Goal: Navigation & Orientation: Find specific page/section

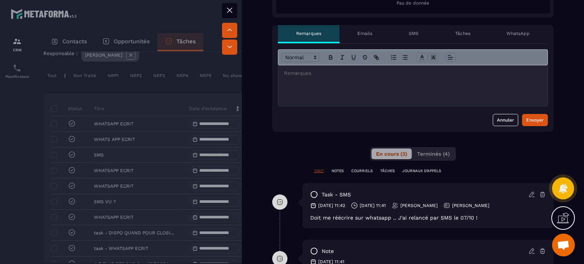
scroll to position [304, 0]
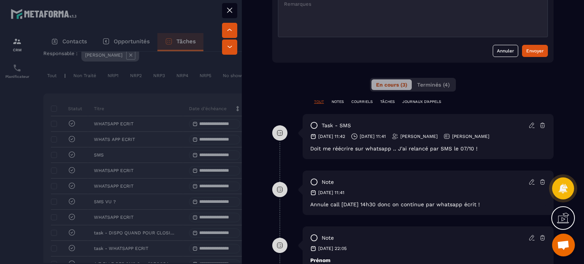
click at [529, 126] on icon at bounding box center [532, 125] width 7 height 7
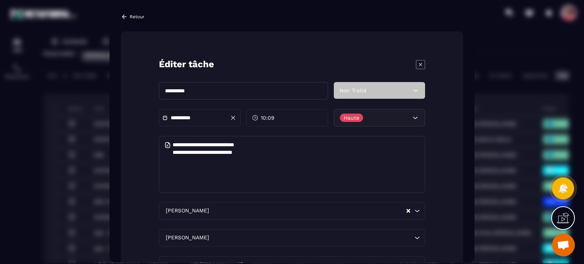
click at [129, 16] on div "Retour" at bounding box center [133, 16] width 24 height 7
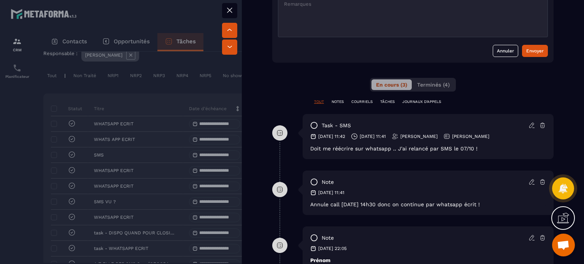
click at [226, 11] on icon at bounding box center [229, 10] width 9 height 9
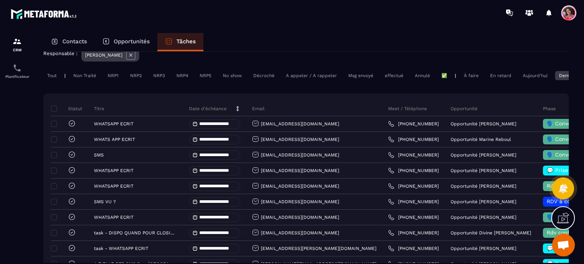
click at [131, 39] on p "Opportunités" at bounding box center [132, 41] width 36 height 7
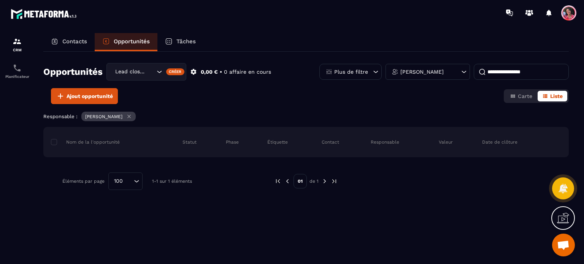
click at [496, 70] on input at bounding box center [521, 72] width 95 height 16
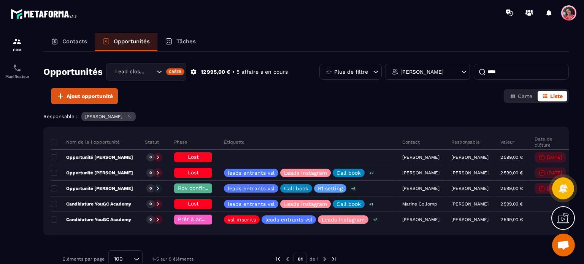
type input "****"
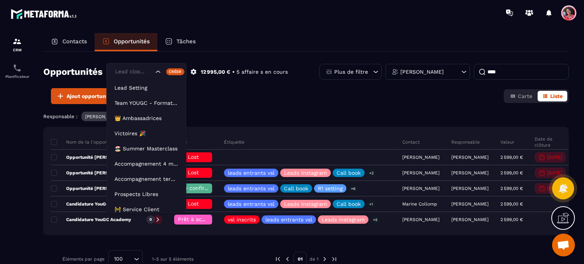
click at [158, 73] on icon "Search for option" at bounding box center [158, 72] width 8 height 8
click at [154, 92] on li "Lead Setting" at bounding box center [146, 87] width 79 height 15
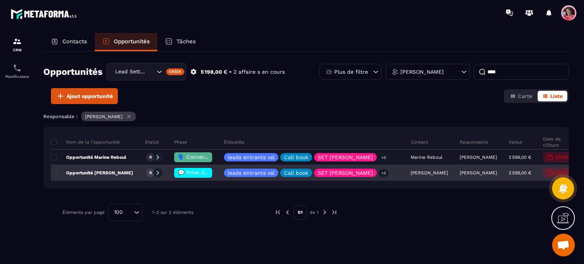
click at [184, 174] on span "💬 Prise de contact effectué" at bounding box center [216, 173] width 76 height 6
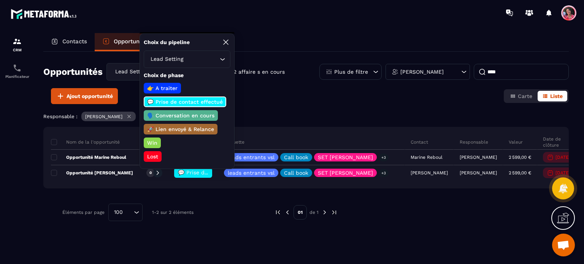
click at [192, 114] on p "🗣️ Conversation en cours" at bounding box center [181, 116] width 70 height 8
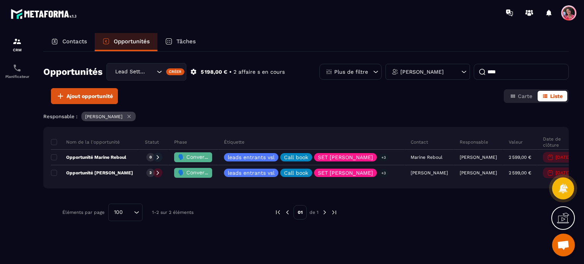
click at [181, 41] on p "Tâches" at bounding box center [186, 41] width 19 height 7
